Goal: Task Accomplishment & Management: Manage account settings

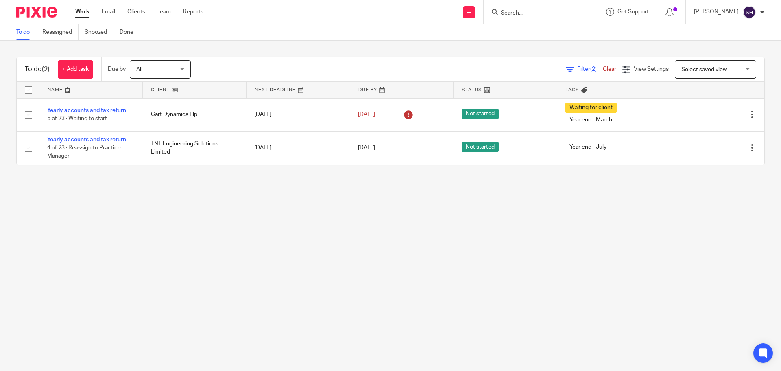
click at [190, 183] on main "To do Reassigned Snoozed Done To do (2) + Add task Due by All All Today Tomorro…" at bounding box center [390, 185] width 781 height 371
click at [590, 70] on span "(2)" at bounding box center [593, 69] width 7 height 6
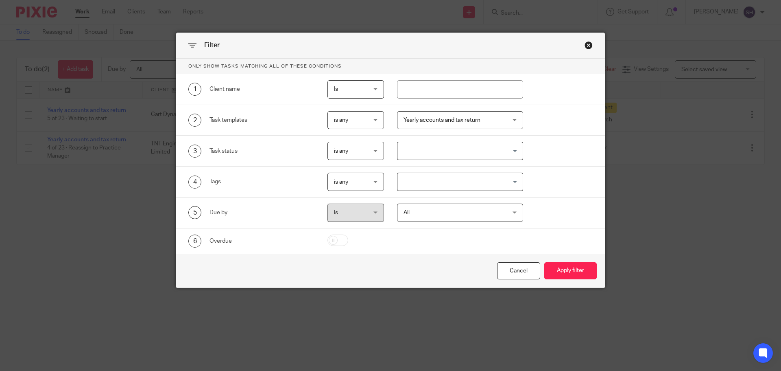
click at [505, 120] on div "Yearly accounts and tax return" at bounding box center [460, 120] width 127 height 18
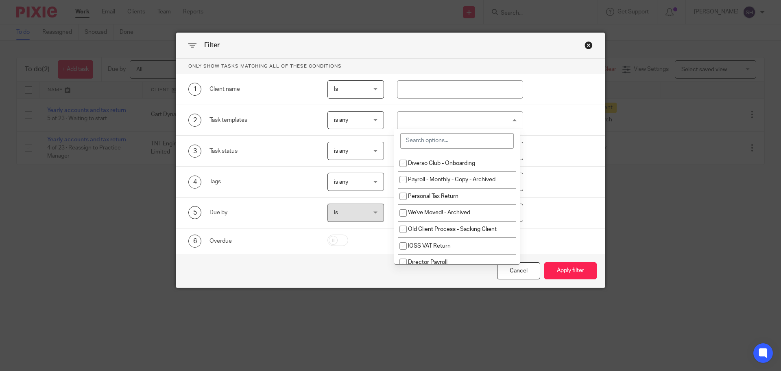
scroll to position [814, 0]
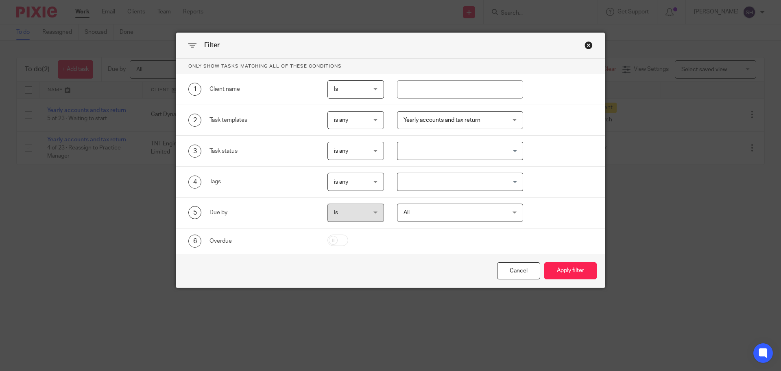
drag, startPoint x: 560, startPoint y: 89, endPoint x: 556, endPoint y: 99, distance: 11.0
click at [560, 88] on div "1 Client name Is Is Is Is not is" at bounding box center [384, 89] width 417 height 18
click at [585, 44] on div "Close this dialog window" at bounding box center [589, 45] width 8 height 8
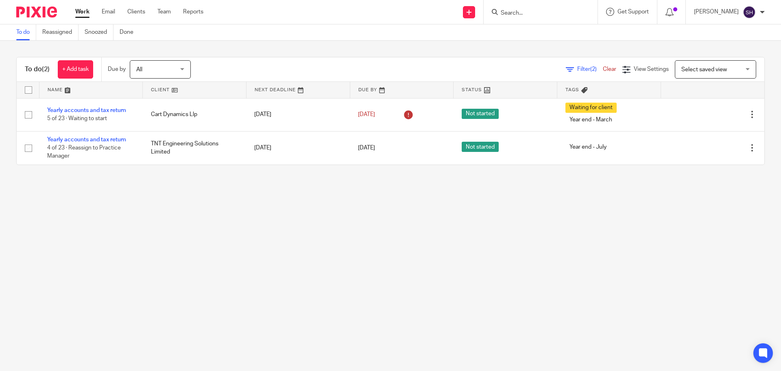
click at [577, 70] on span "Filter (2)" at bounding box center [590, 69] width 26 height 6
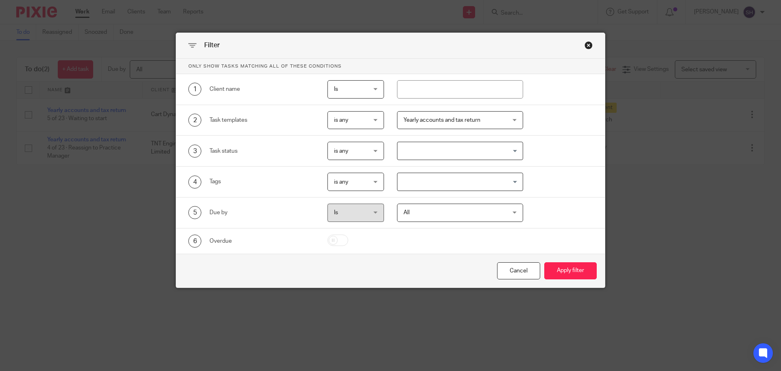
click at [585, 48] on div "Close this dialog window" at bounding box center [589, 45] width 8 height 8
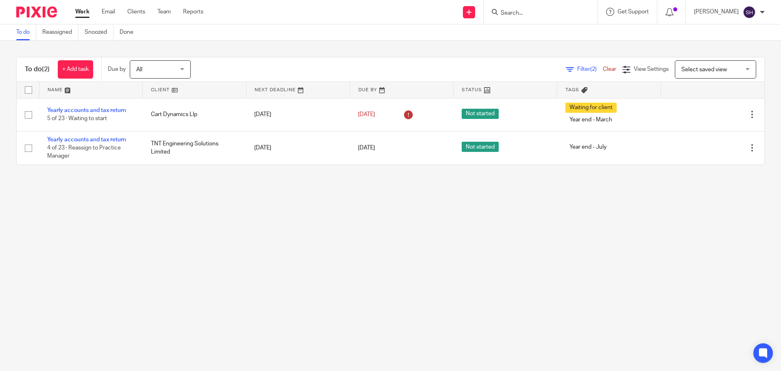
click at [603, 66] on link "Clear" at bounding box center [609, 69] width 13 height 6
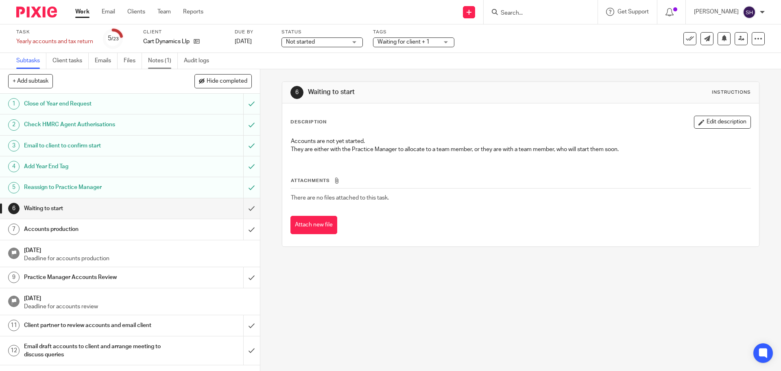
click at [169, 62] on link "Notes (1)" at bounding box center [163, 61] width 30 height 16
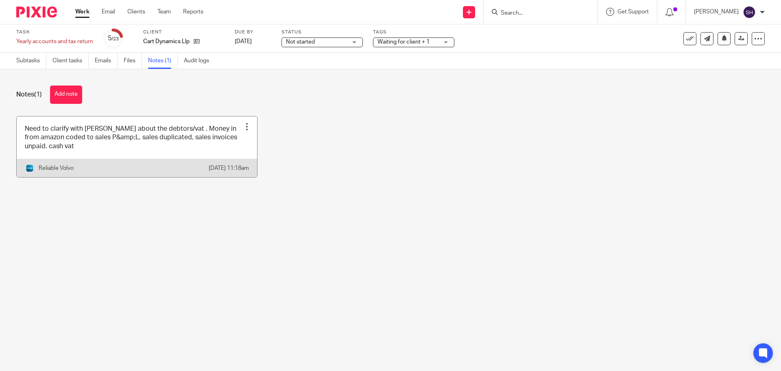
click at [102, 127] on link at bounding box center [137, 146] width 240 height 61
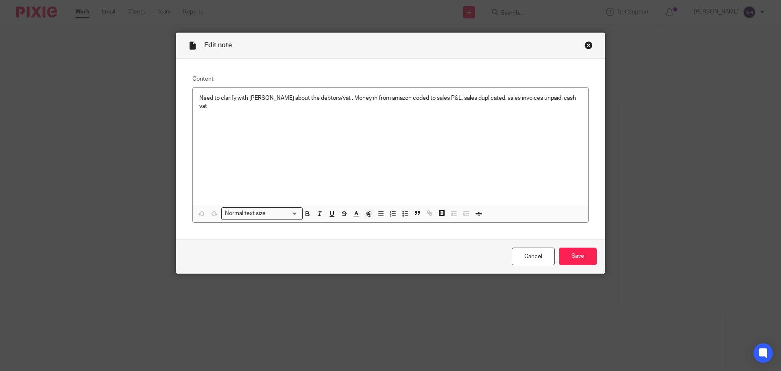
click at [587, 46] on div "Close this dialog window" at bounding box center [589, 45] width 8 height 8
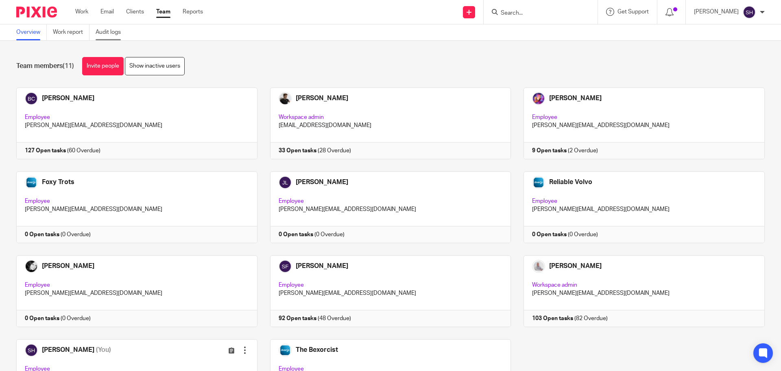
click at [113, 37] on link "Audit logs" at bounding box center [111, 32] width 31 height 16
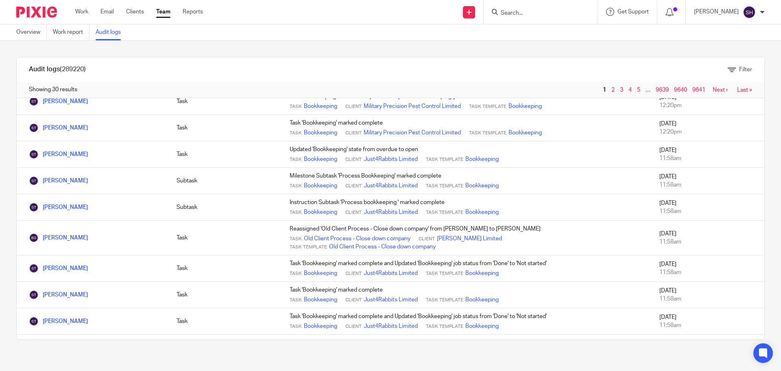
scroll to position [585, 0]
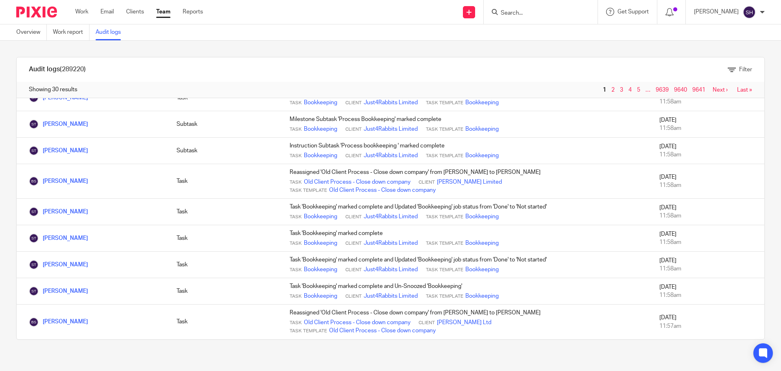
click at [713, 90] on link "Next ›" at bounding box center [720, 90] width 15 height 6
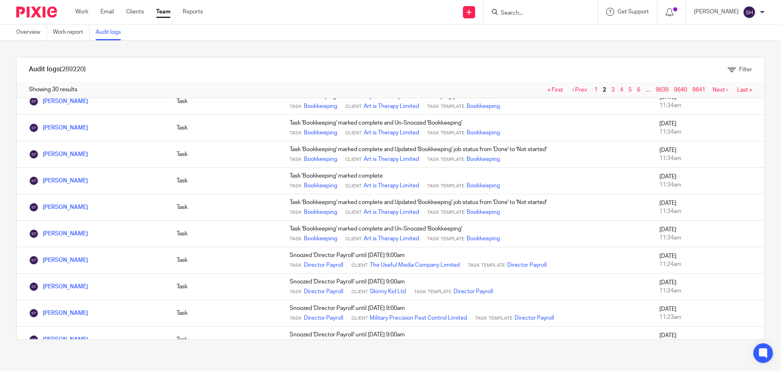
scroll to position [569, 0]
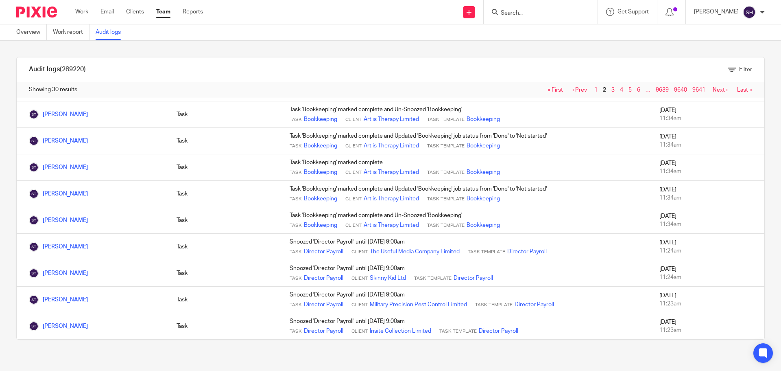
click at [713, 91] on link "Next ›" at bounding box center [720, 90] width 15 height 6
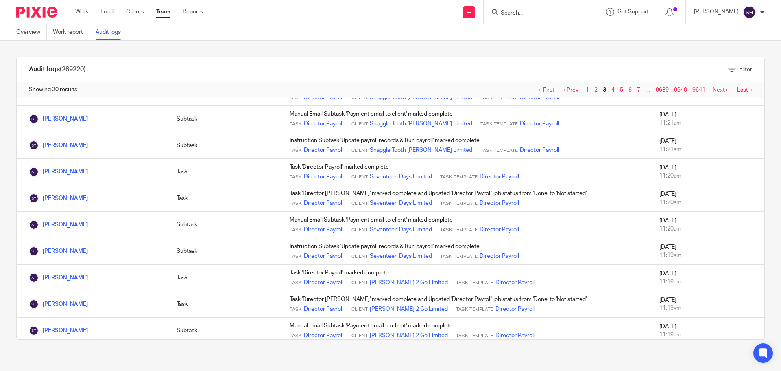
scroll to position [569, 0]
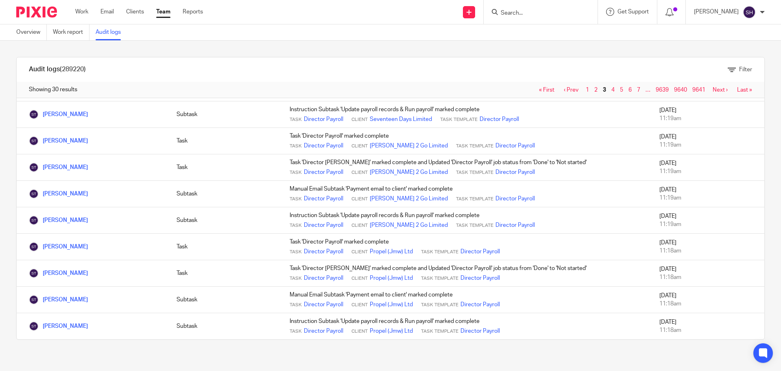
click at [713, 92] on link "Next ›" at bounding box center [720, 90] width 15 height 6
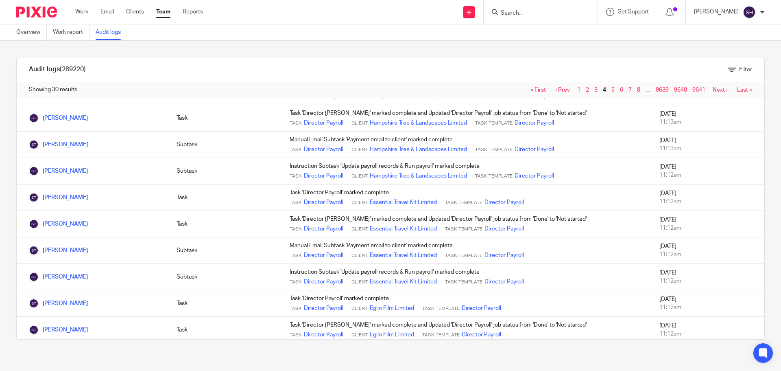
scroll to position [569, 0]
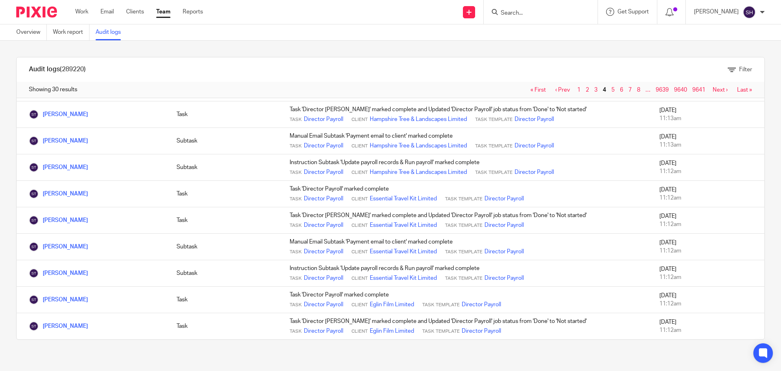
click at [713, 88] on link "Next ›" at bounding box center [720, 90] width 15 height 6
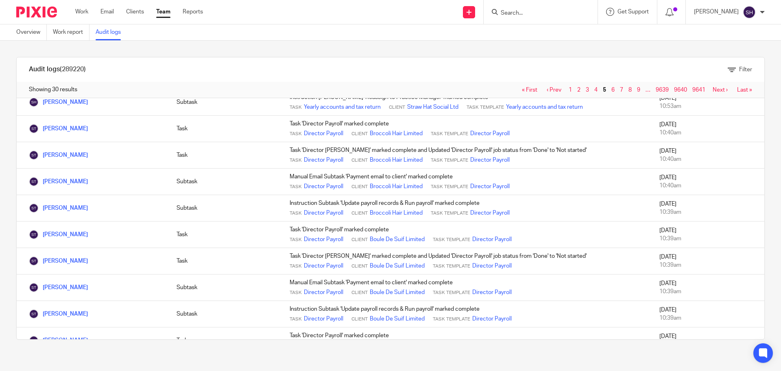
scroll to position [569, 0]
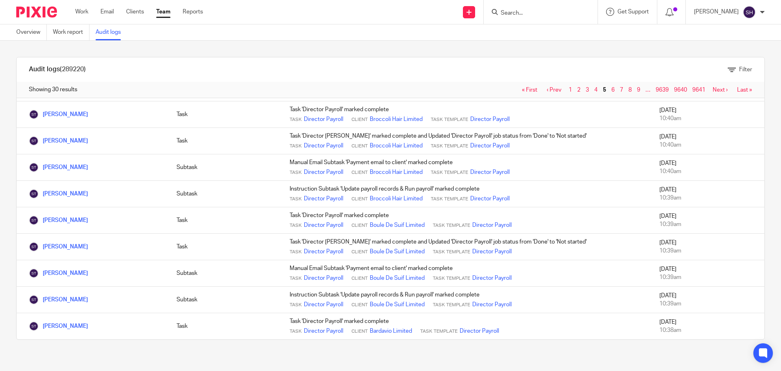
click at [713, 91] on link "Next ›" at bounding box center [720, 90] width 15 height 6
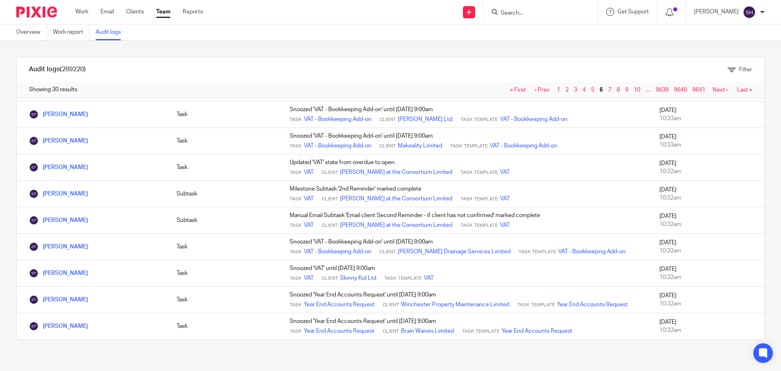
scroll to position [577, 0]
click at [713, 87] on link "Next ›" at bounding box center [720, 90] width 15 height 6
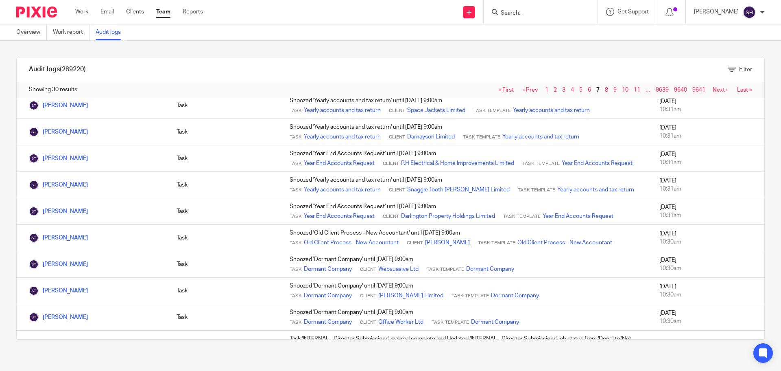
scroll to position [448, 0]
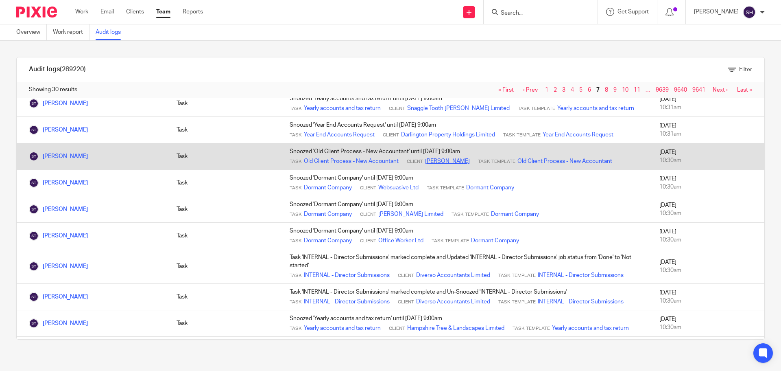
drag, startPoint x: 333, startPoint y: 179, endPoint x: 438, endPoint y: 181, distance: 105.4
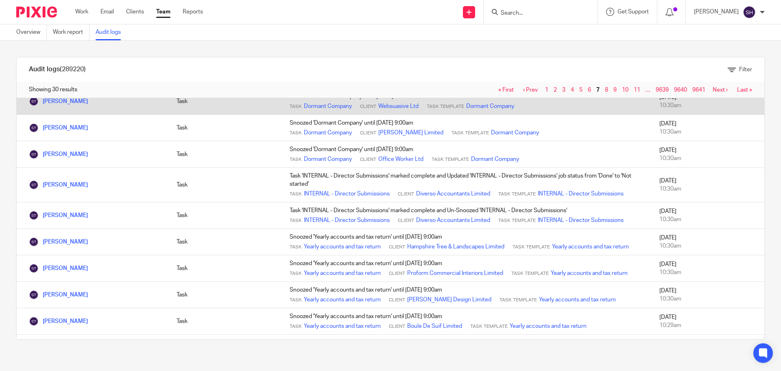
scroll to position [610, 0]
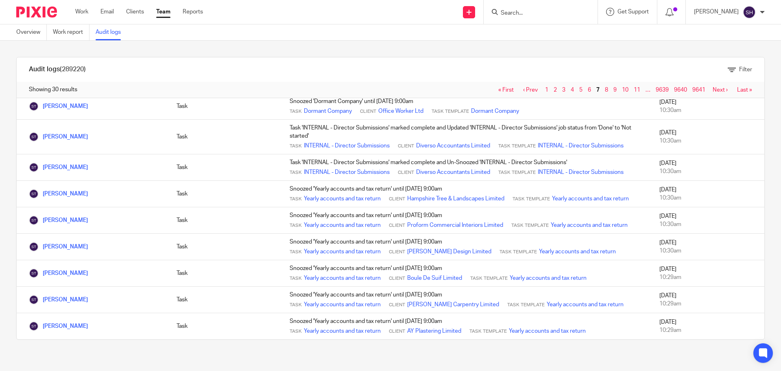
click at [713, 92] on link "Next ›" at bounding box center [720, 90] width 15 height 6
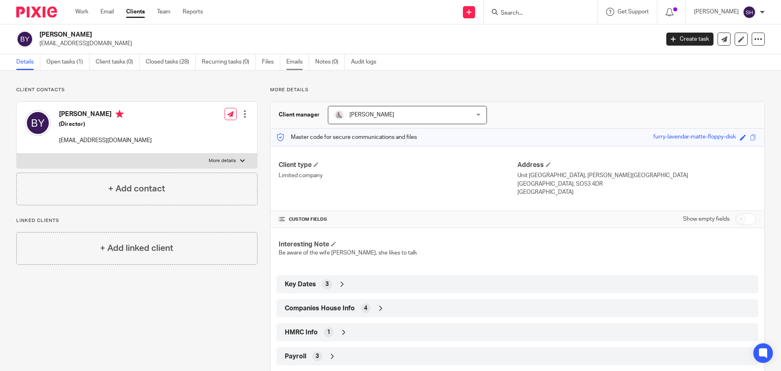
click at [298, 62] on link "Emails" at bounding box center [297, 62] width 23 height 16
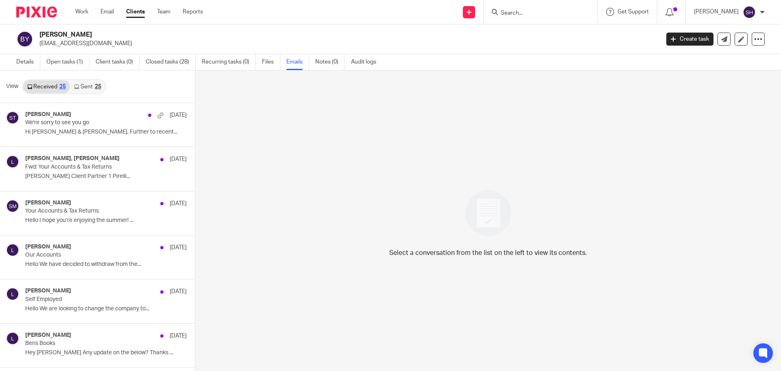
click at [85, 85] on link "Sent 25" at bounding box center [87, 86] width 35 height 13
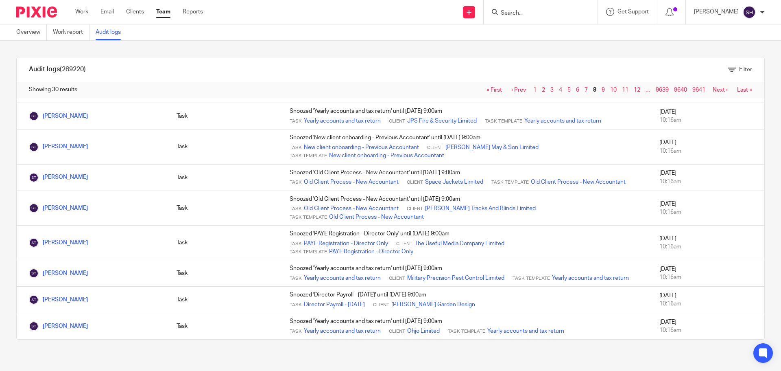
scroll to position [618, 0]
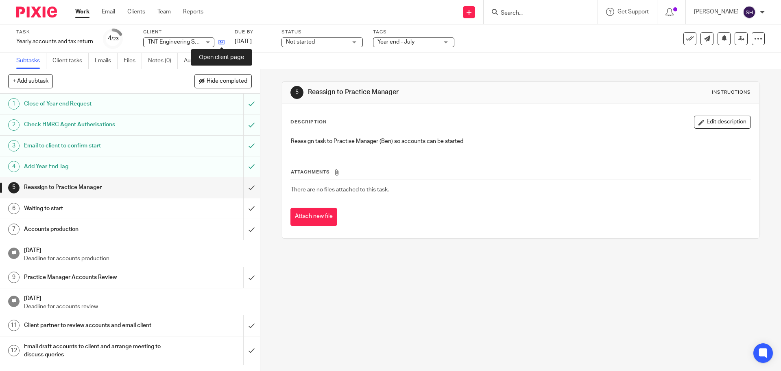
click at [222, 45] on icon at bounding box center [221, 42] width 6 height 6
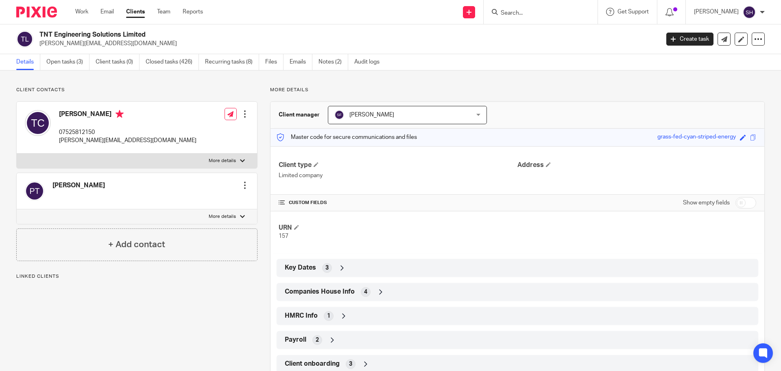
click at [361, 290] on div "4" at bounding box center [366, 292] width 10 height 10
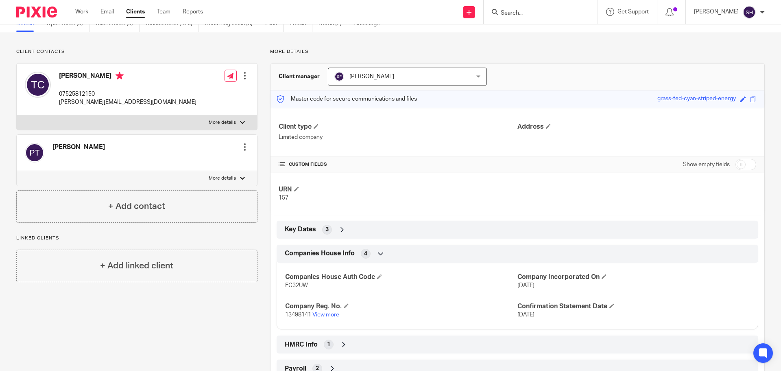
scroll to position [81, 0]
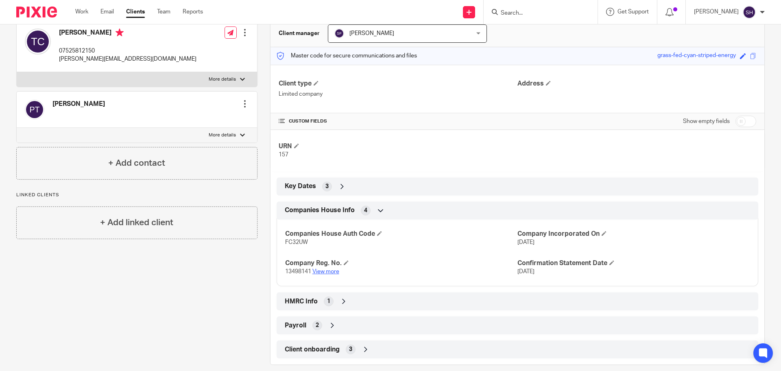
click at [327, 271] on link "View more" at bounding box center [325, 272] width 27 height 6
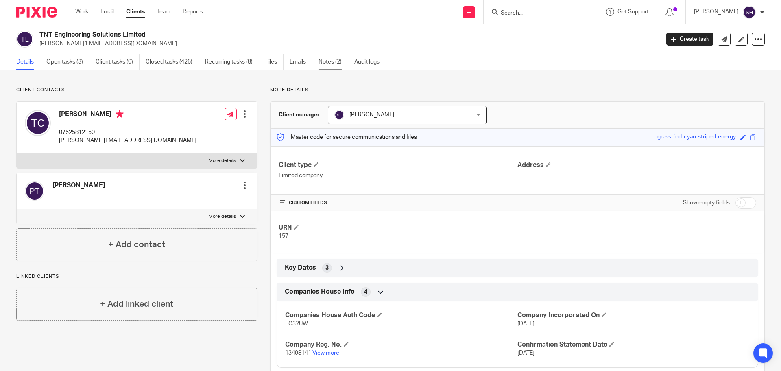
click at [332, 67] on link "Notes (2)" at bounding box center [334, 62] width 30 height 16
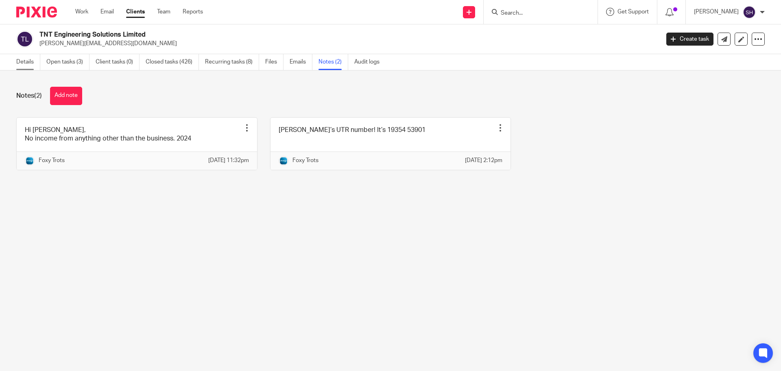
drag, startPoint x: 30, startPoint y: 58, endPoint x: 36, endPoint y: 55, distance: 6.7
click at [30, 58] on link "Details" at bounding box center [28, 62] width 24 height 16
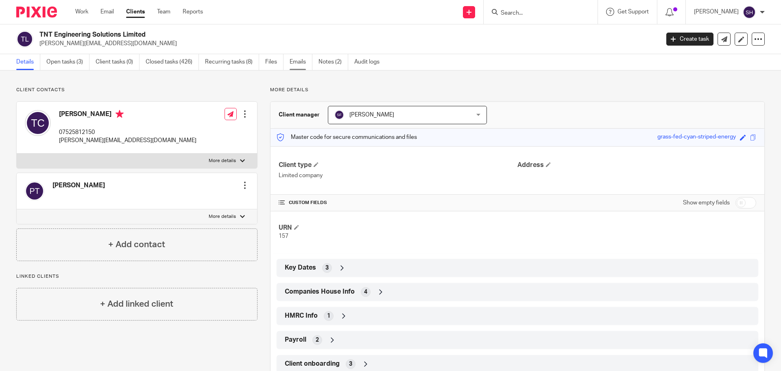
click at [291, 61] on link "Emails" at bounding box center [301, 62] width 23 height 16
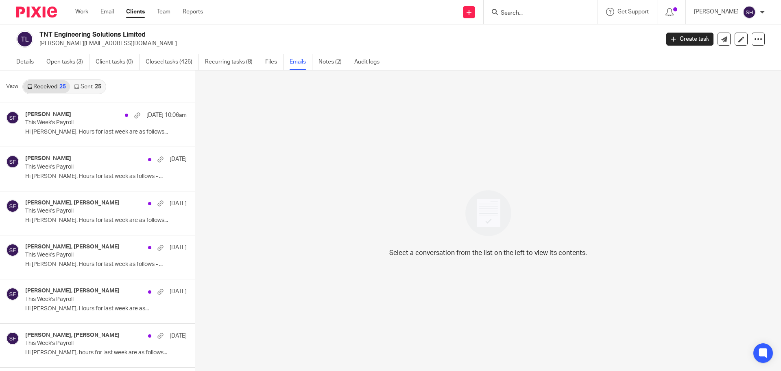
click at [94, 88] on link "Sent 25" at bounding box center [87, 86] width 35 height 13
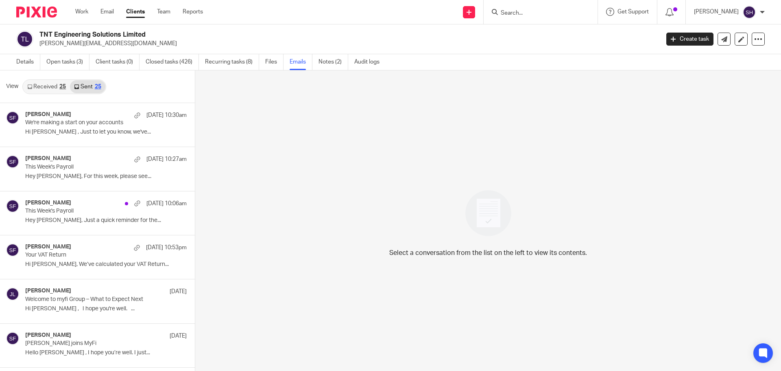
scroll to position [1, 0]
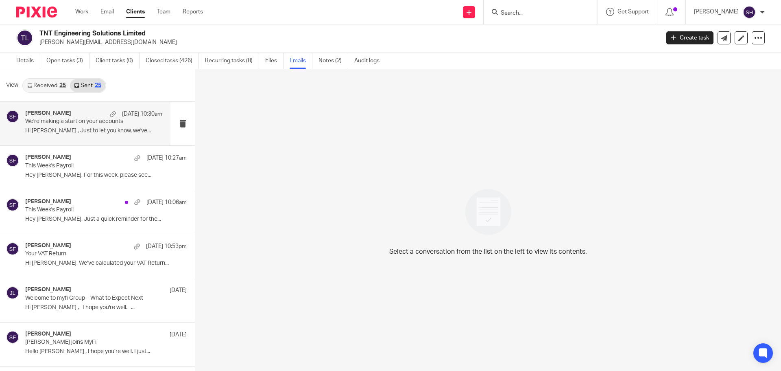
click at [94, 136] on div "Sarah Fox 18 Aug 10:30am We're making a start on your accounts Hi Tom , Just to…" at bounding box center [93, 123] width 137 height 27
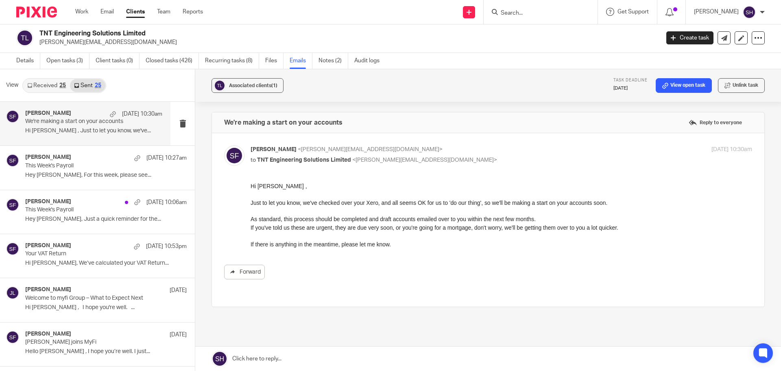
scroll to position [0, 0]
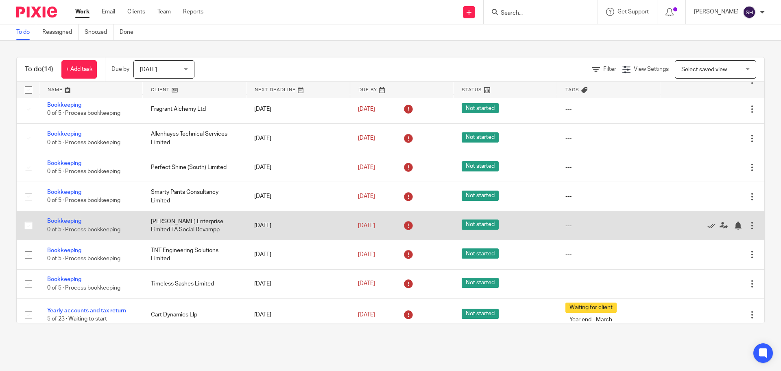
scroll to position [186, 0]
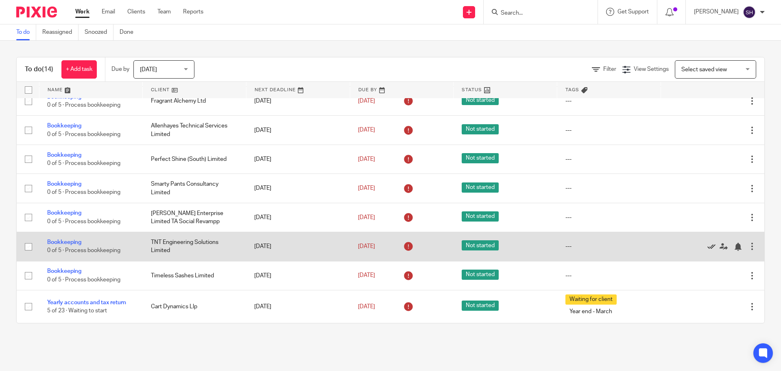
click at [708, 245] on icon at bounding box center [712, 246] width 8 height 8
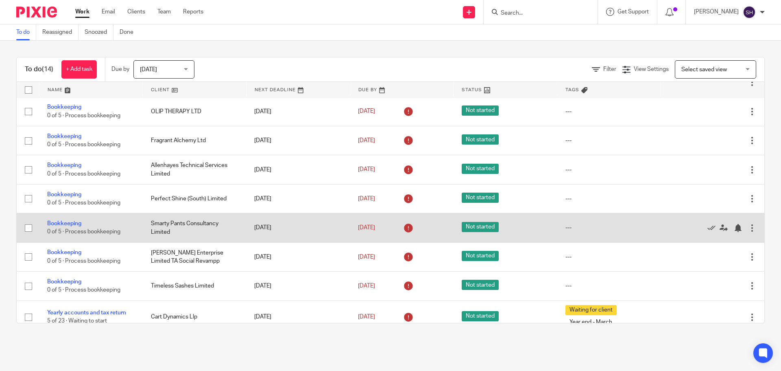
scroll to position [157, 0]
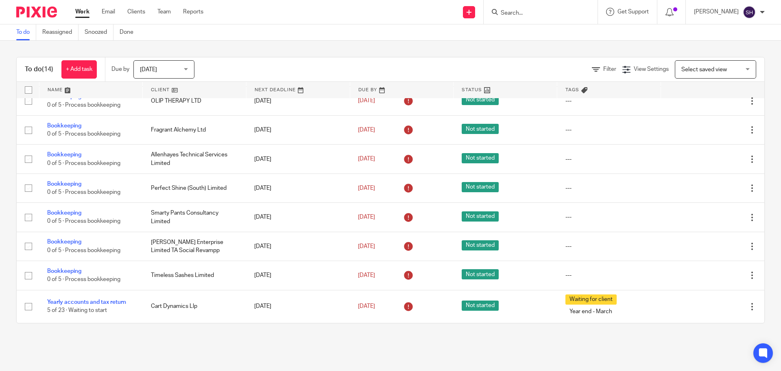
click at [157, 65] on span "[DATE]" at bounding box center [161, 69] width 43 height 17
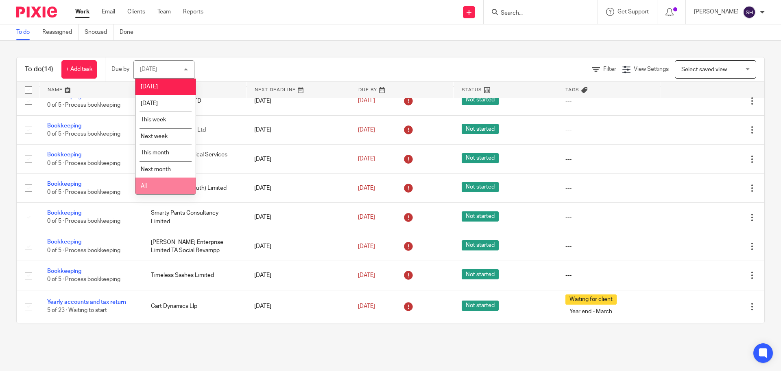
click at [144, 185] on span "All" at bounding box center [144, 186] width 6 height 6
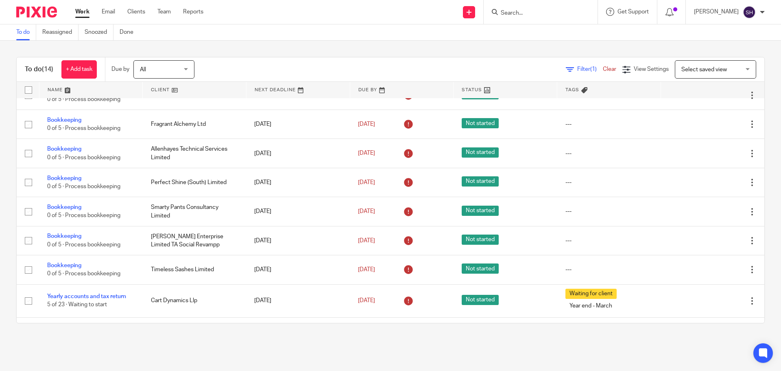
scroll to position [190, 0]
